Goal: Book appointment/travel/reservation

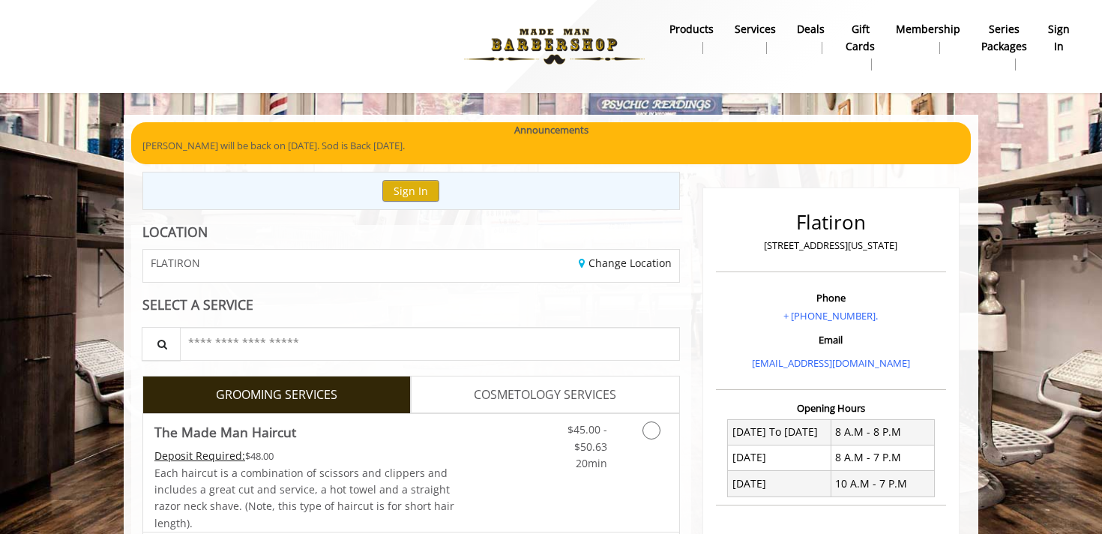
click at [520, 45] on img at bounding box center [554, 46] width 206 height 82
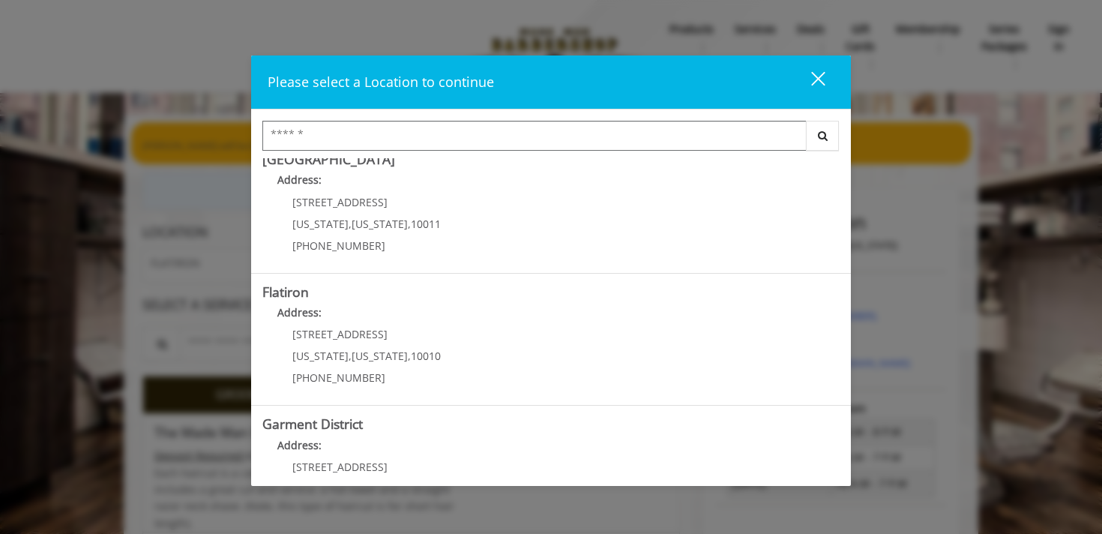
scroll to position [342, 0]
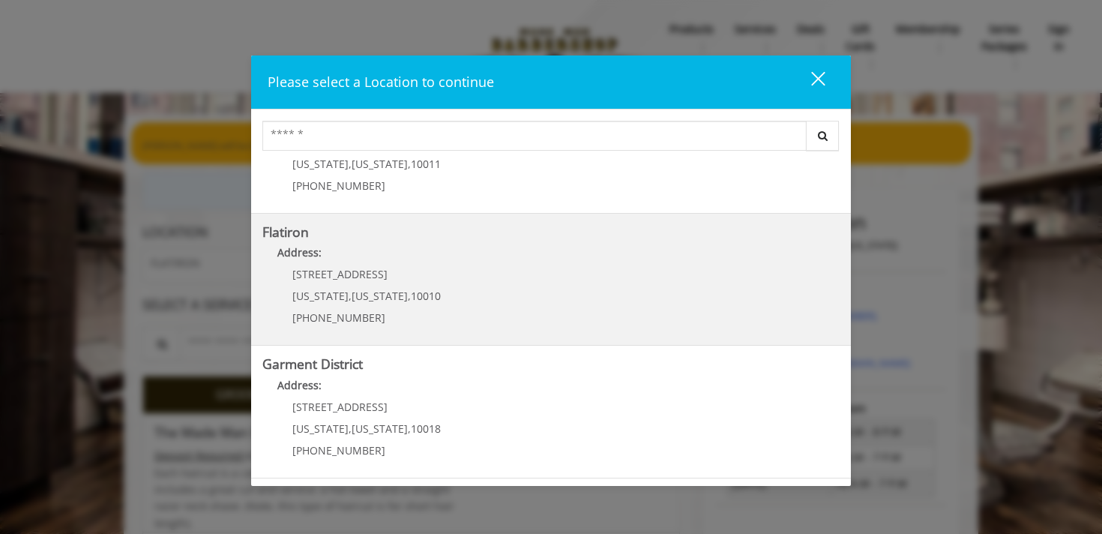
click at [411, 289] on span "10010" at bounding box center [426, 296] width 30 height 14
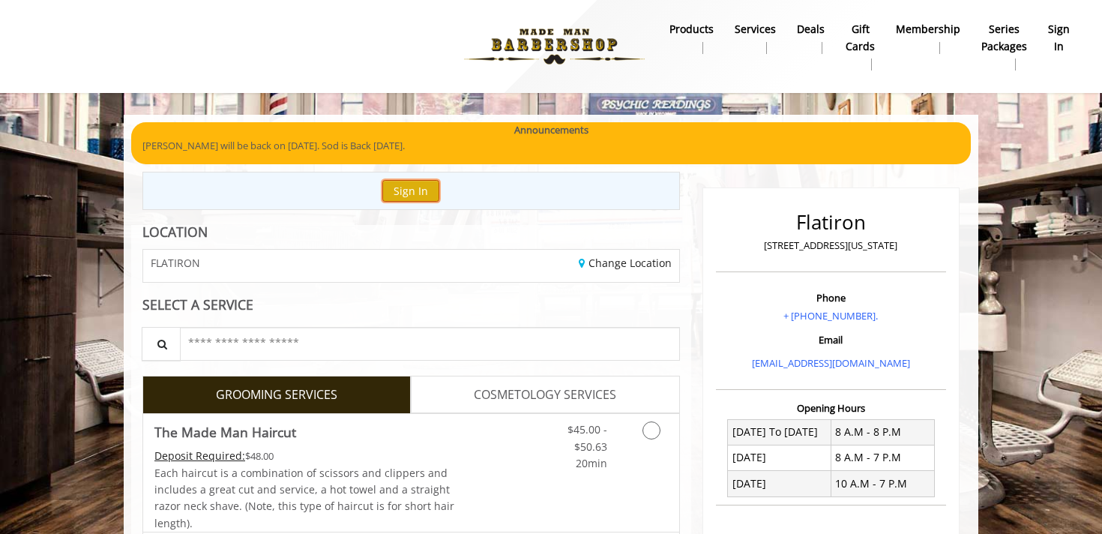
click at [411, 190] on button "Sign In" at bounding box center [410, 191] width 57 height 22
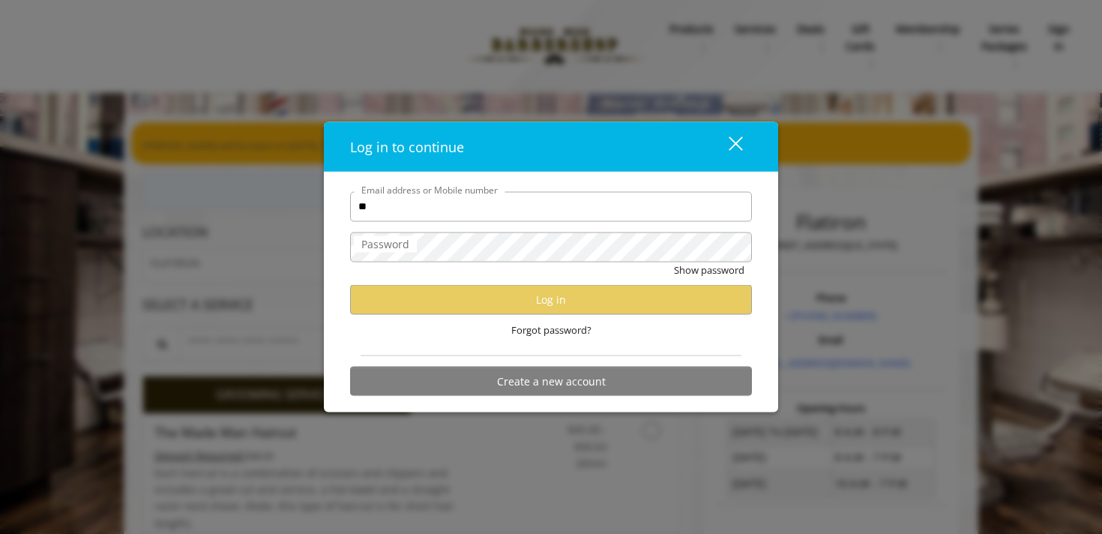
type input "**********"
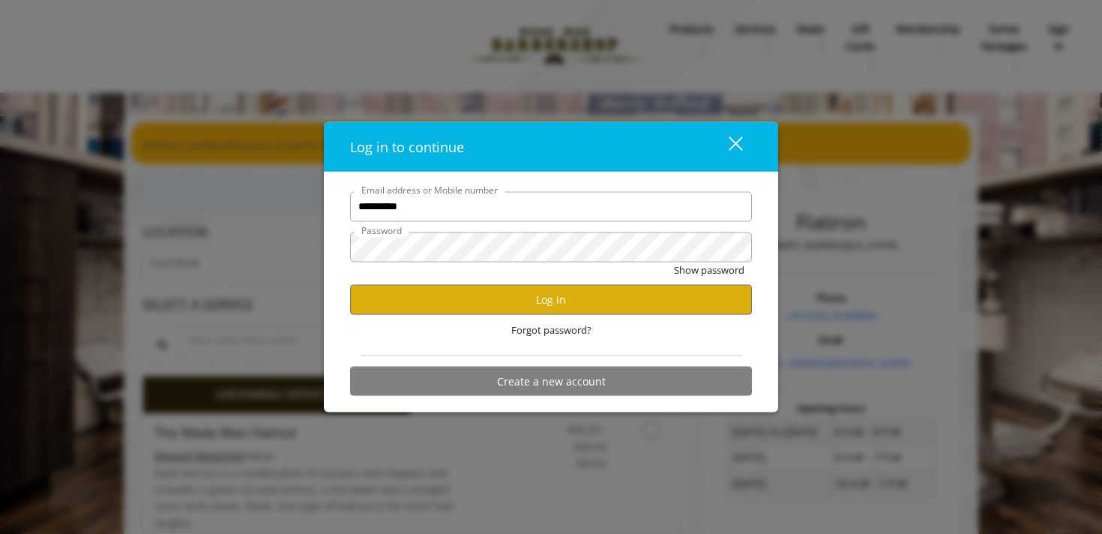
click at [734, 278] on div "Show password" at bounding box center [551, 273] width 402 height 23
click at [728, 274] on button "Show password" at bounding box center [709, 270] width 70 height 16
click at [511, 311] on button "Log in" at bounding box center [551, 299] width 402 height 29
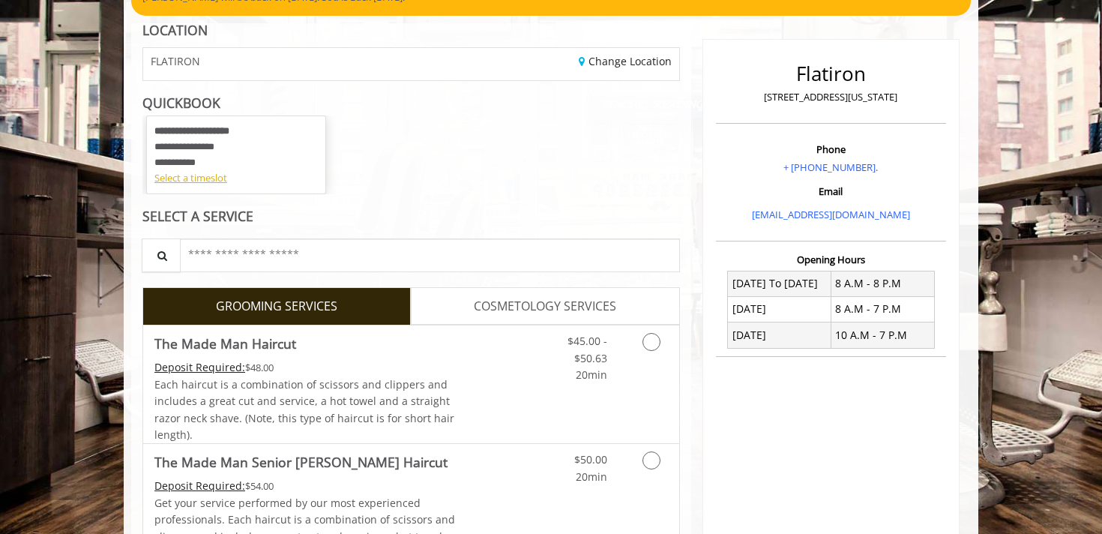
scroll to position [175, 0]
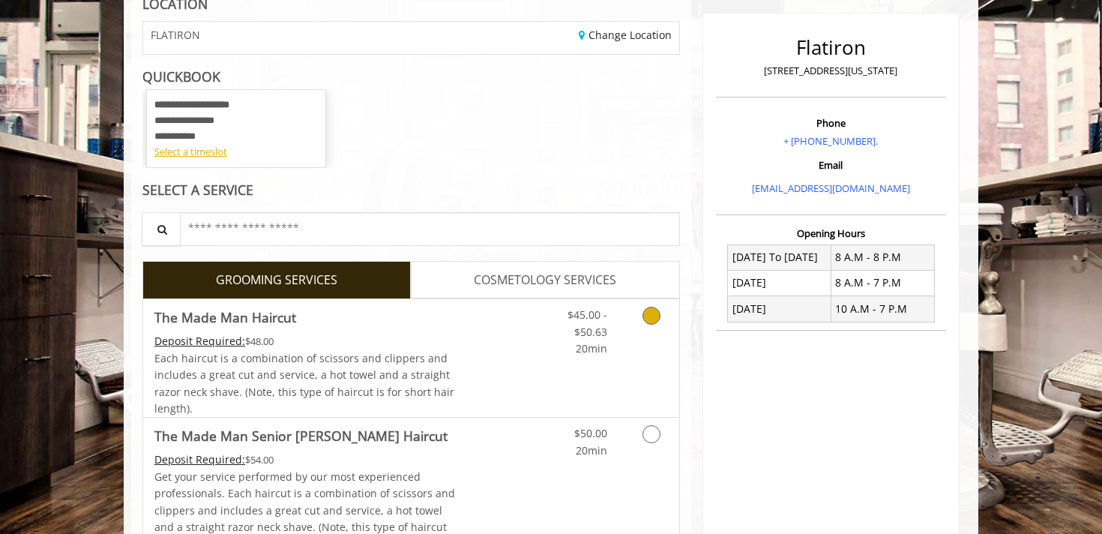
click at [644, 319] on icon "Grooming services" at bounding box center [651, 316] width 18 height 18
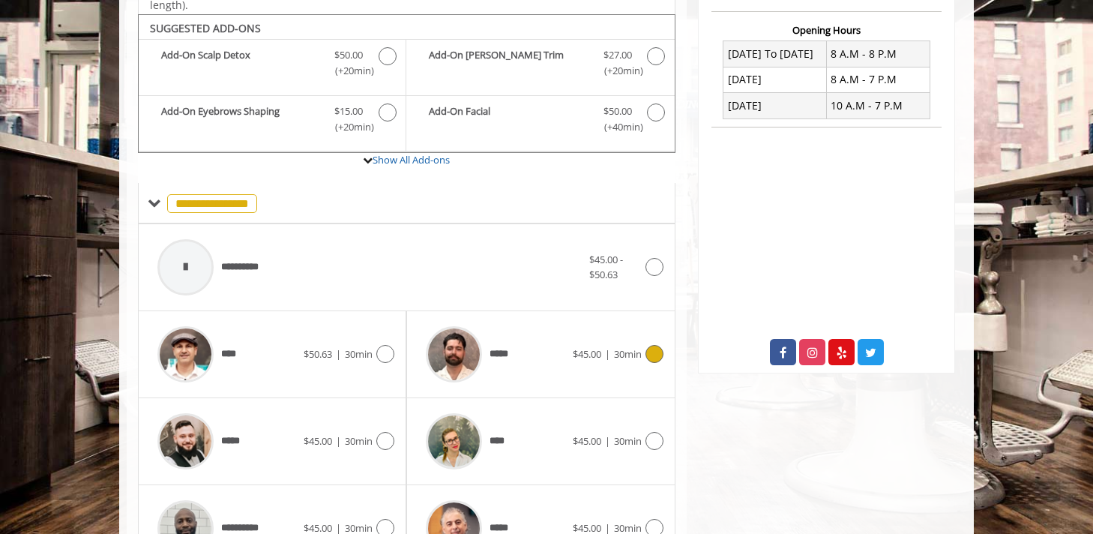
scroll to position [392, 0]
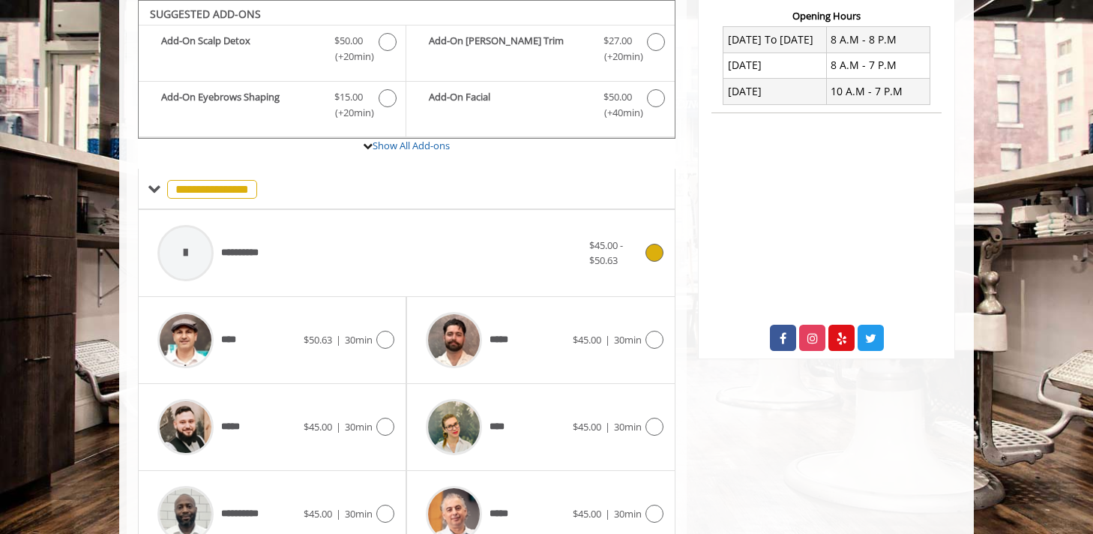
click at [522, 243] on div "**********" at bounding box center [369, 252] width 439 height 71
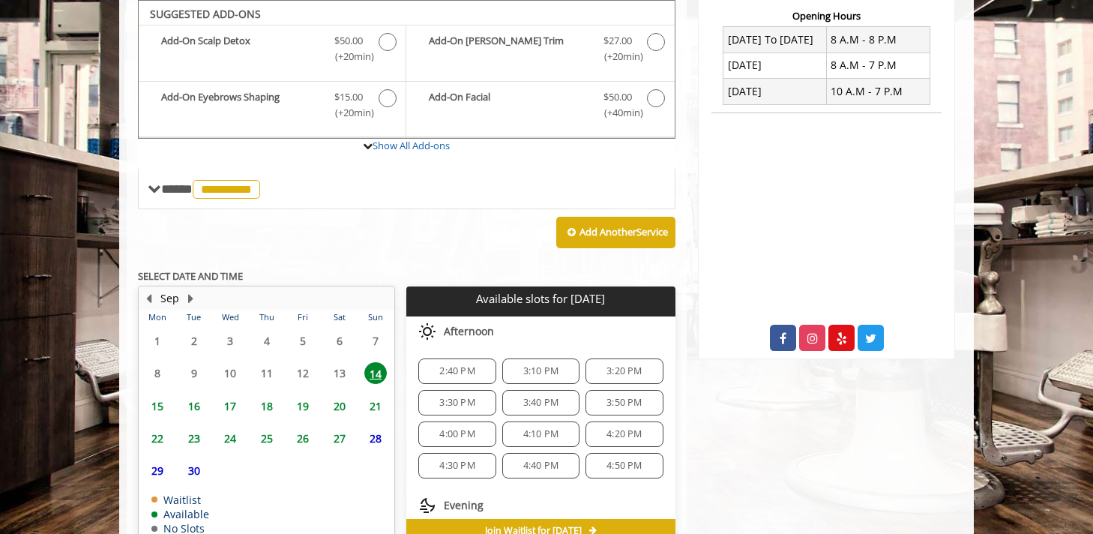
click at [229, 397] on span "17" at bounding box center [230, 406] width 22 height 22
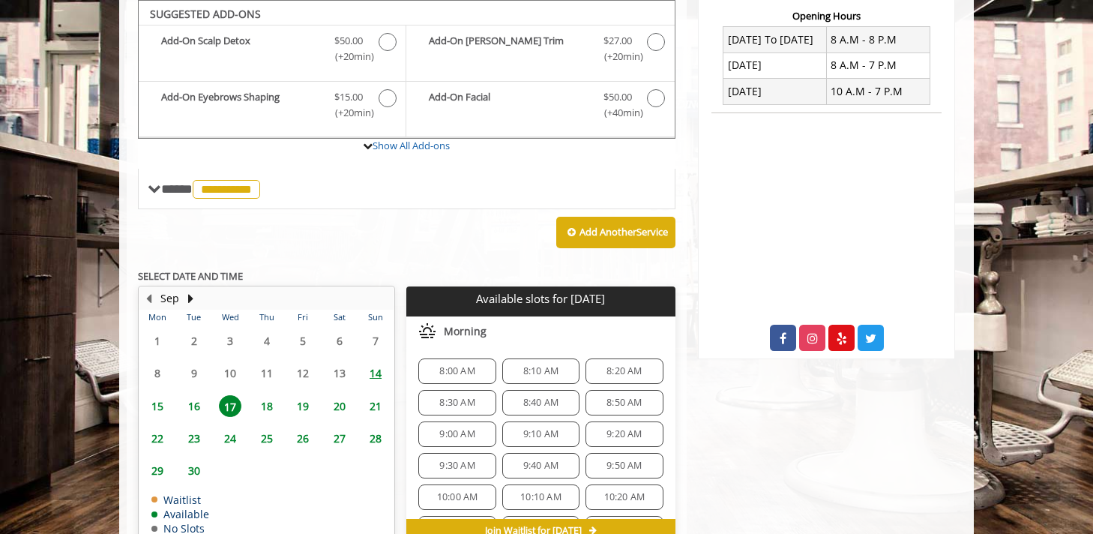
scroll to position [393, 0]
click at [592, 366] on span "8:20 AM" at bounding box center [624, 370] width 64 height 12
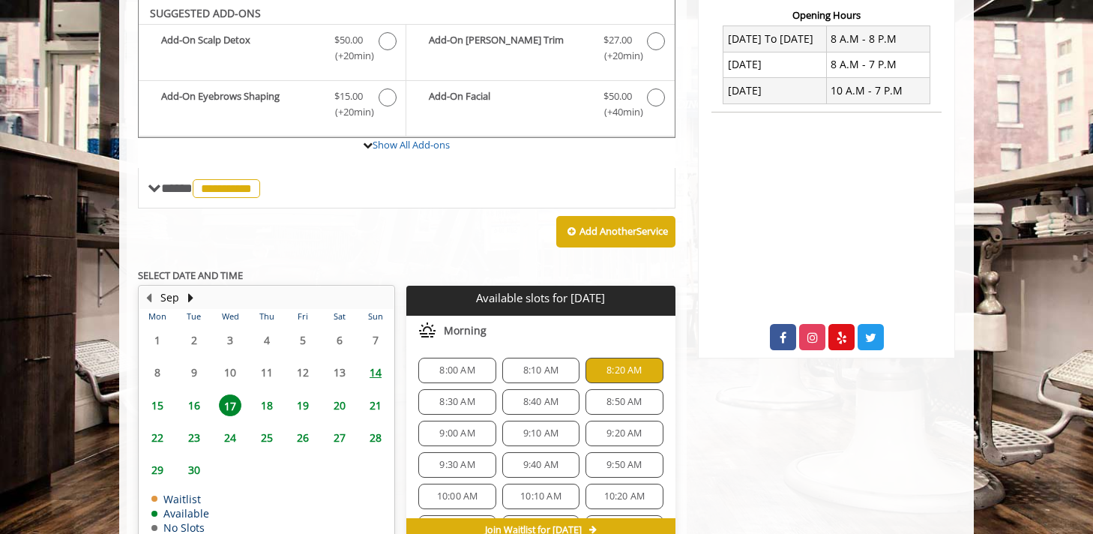
scroll to position [745, 0]
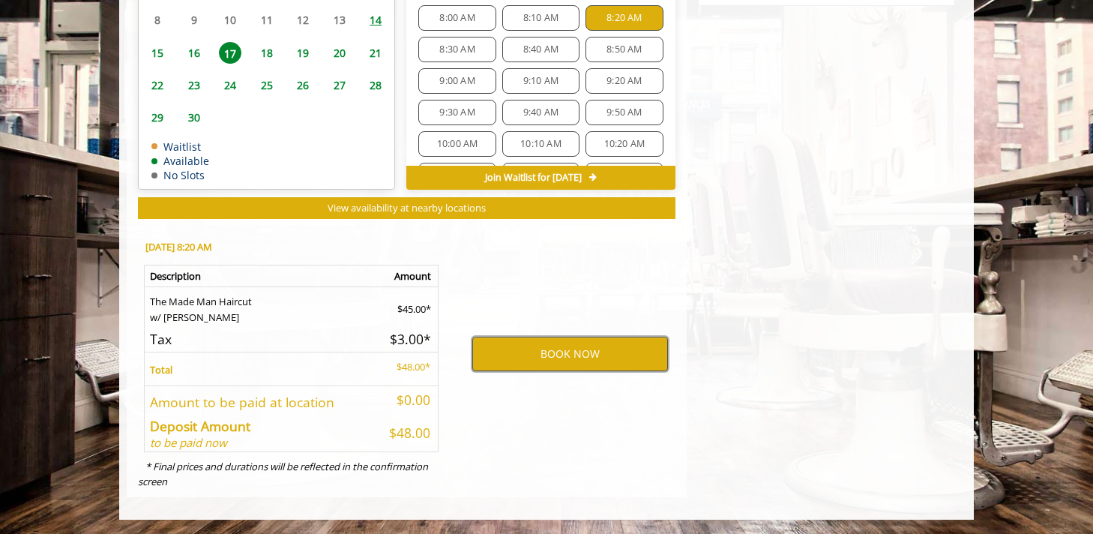
click at [495, 349] on button "BOOK NOW" at bounding box center [570, 353] width 196 height 34
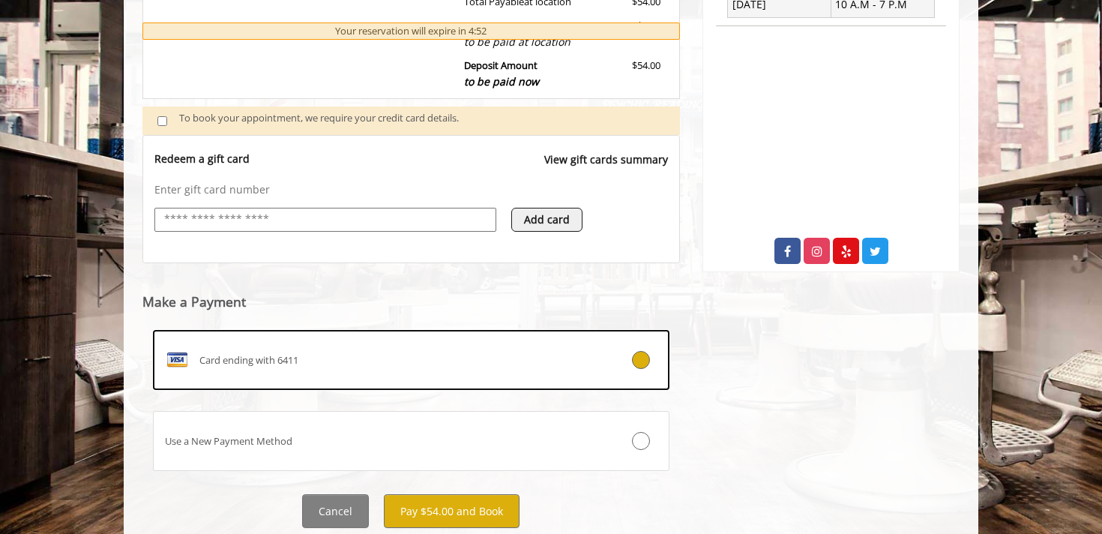
scroll to position [525, 0]
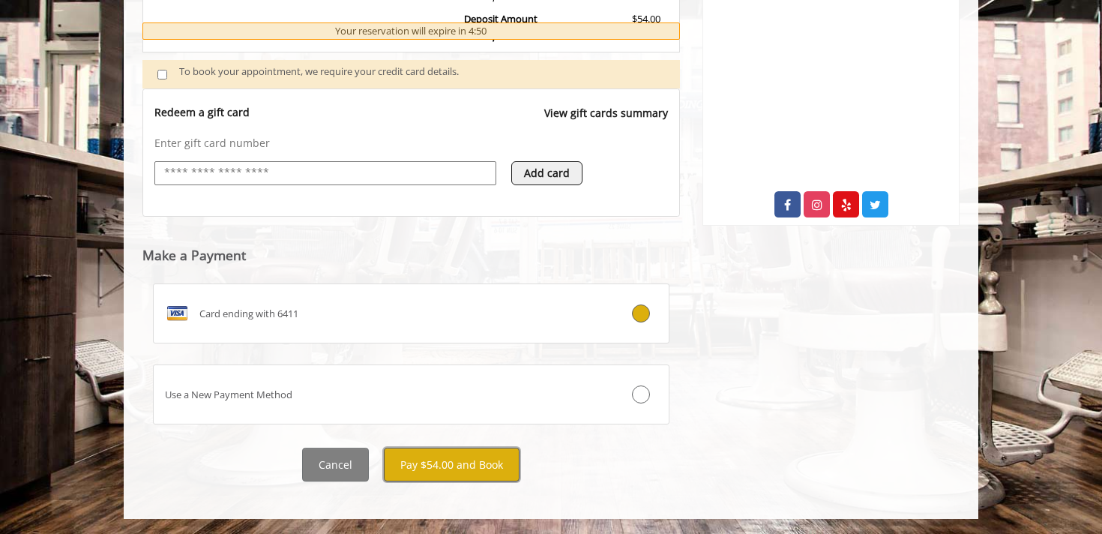
click at [409, 456] on button "Pay $54.00 and Book" at bounding box center [452, 464] width 136 height 34
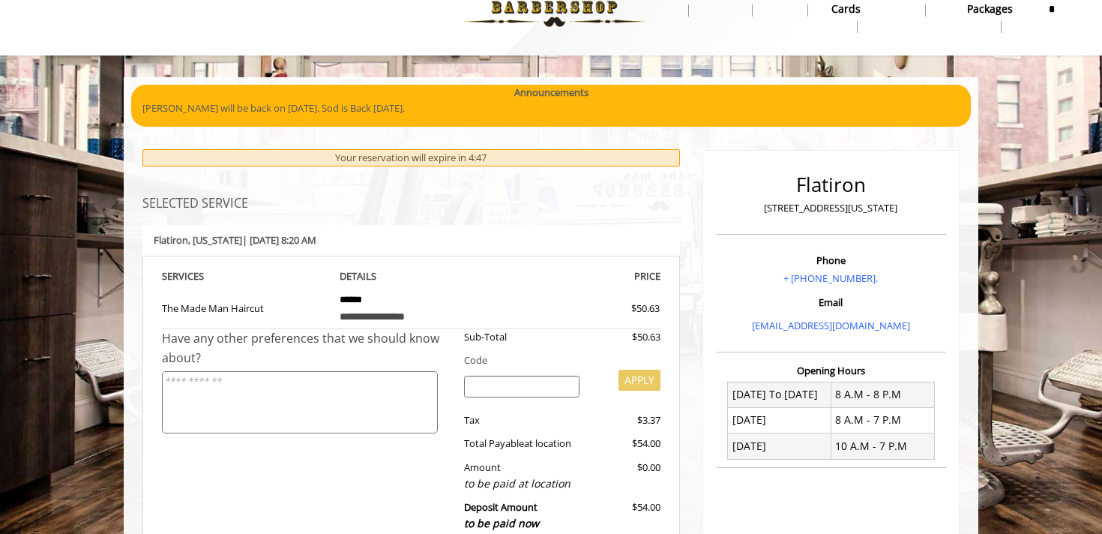
scroll to position [0, 0]
